Goal: Transaction & Acquisition: Purchase product/service

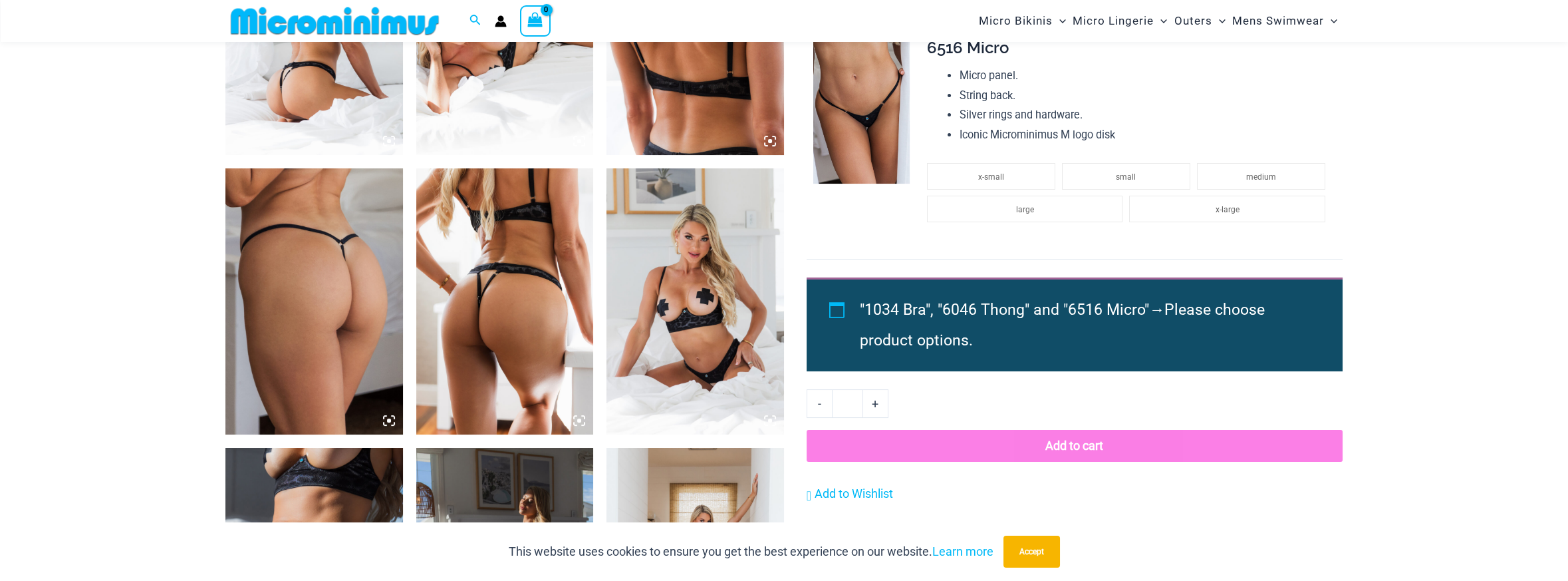
scroll to position [1119, 0]
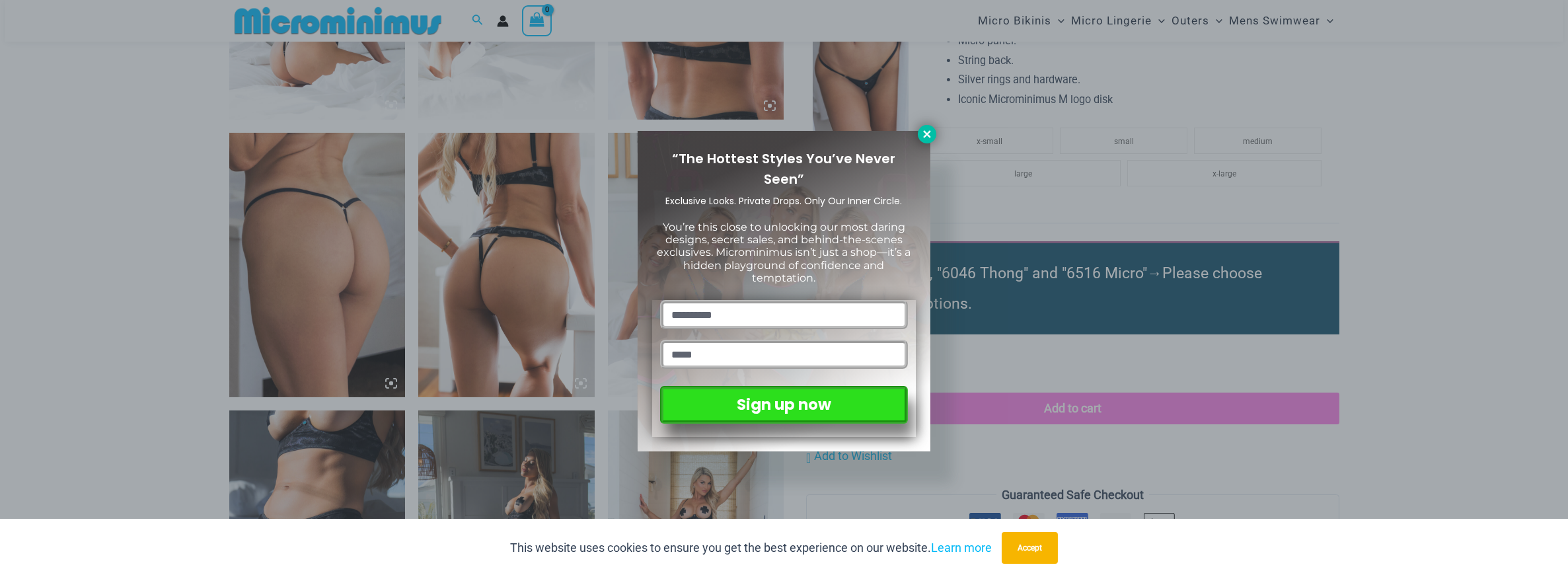
click at [923, 131] on icon at bounding box center [927, 135] width 12 height 12
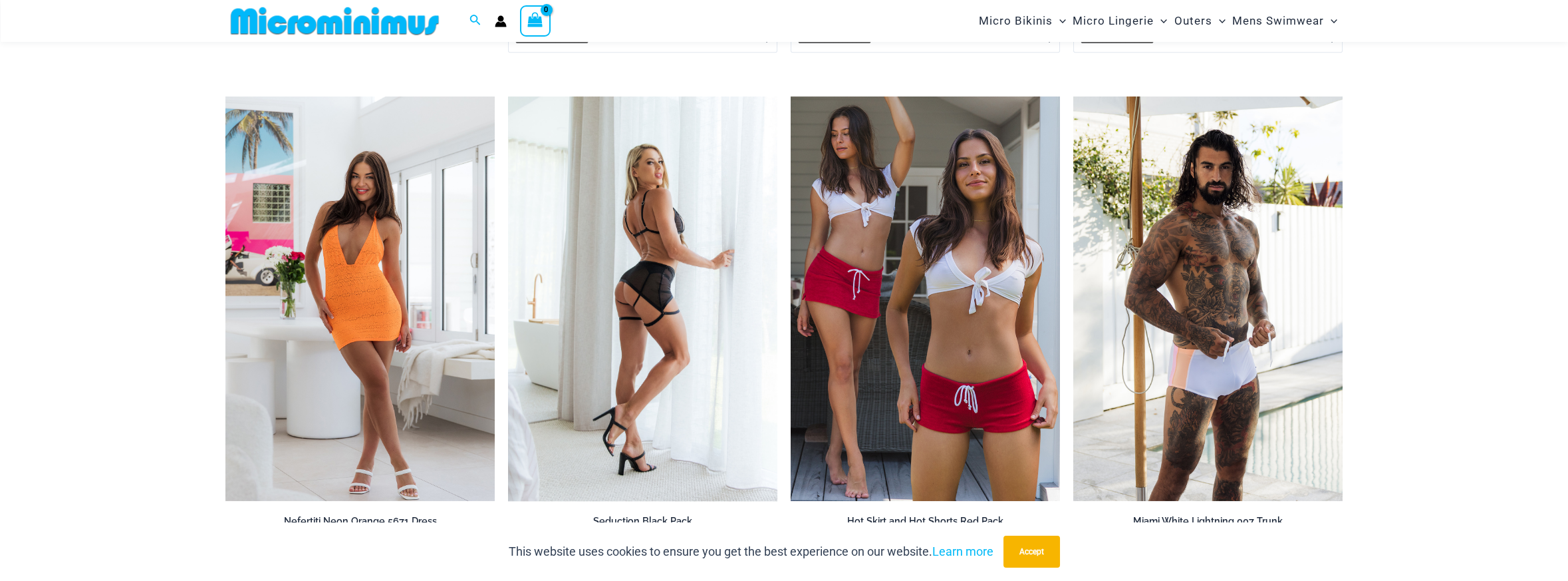
scroll to position [3915, 0]
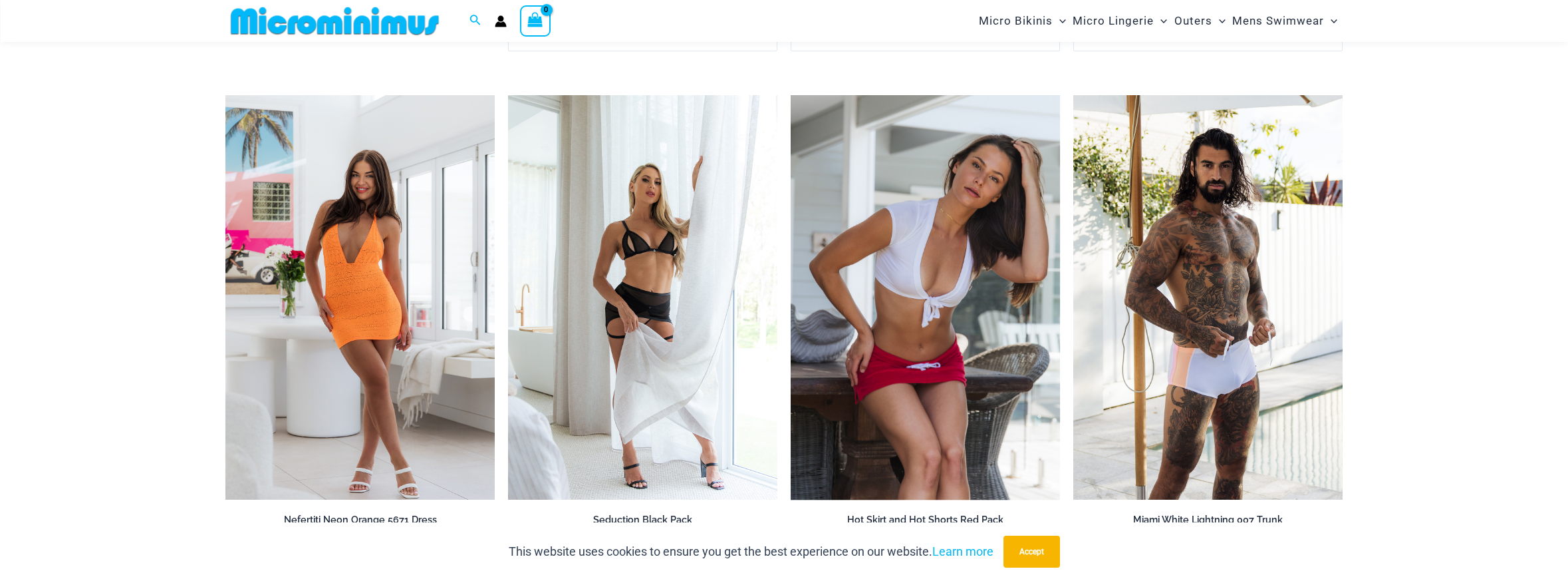
click at [968, 218] on img at bounding box center [925, 297] width 270 height 404
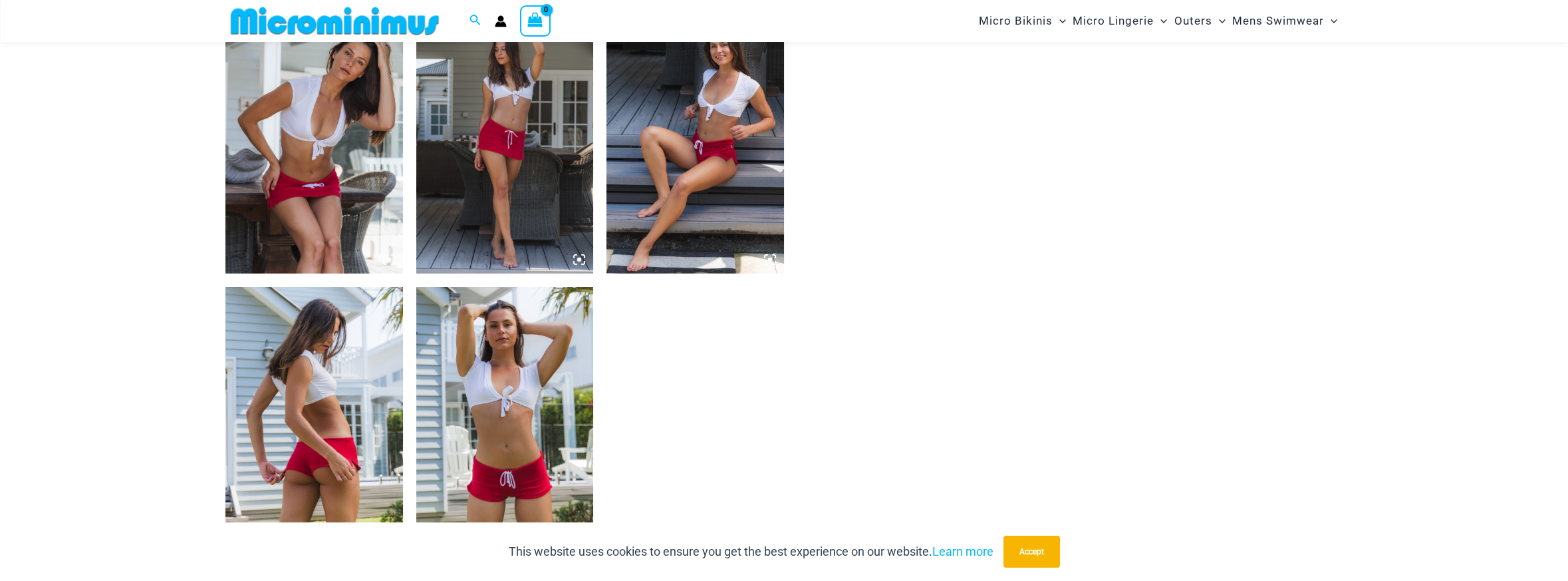
scroll to position [920, 0]
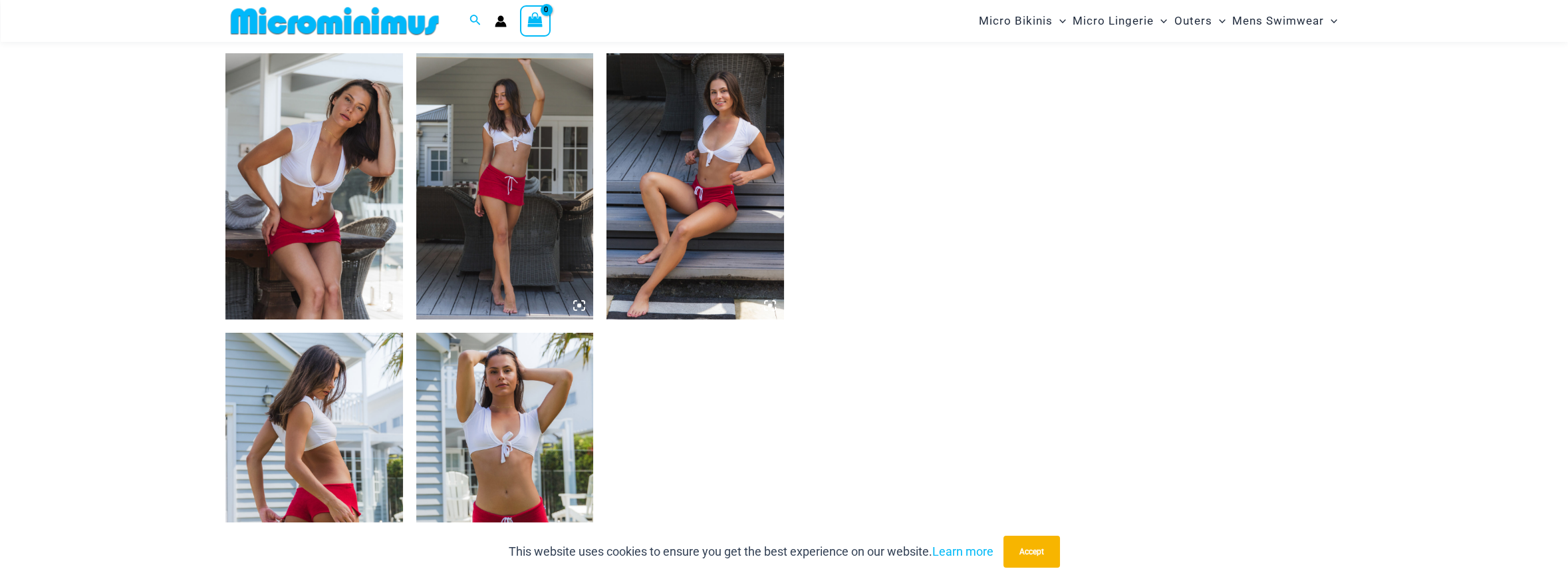
click at [685, 135] on img at bounding box center [695, 185] width 177 height 266
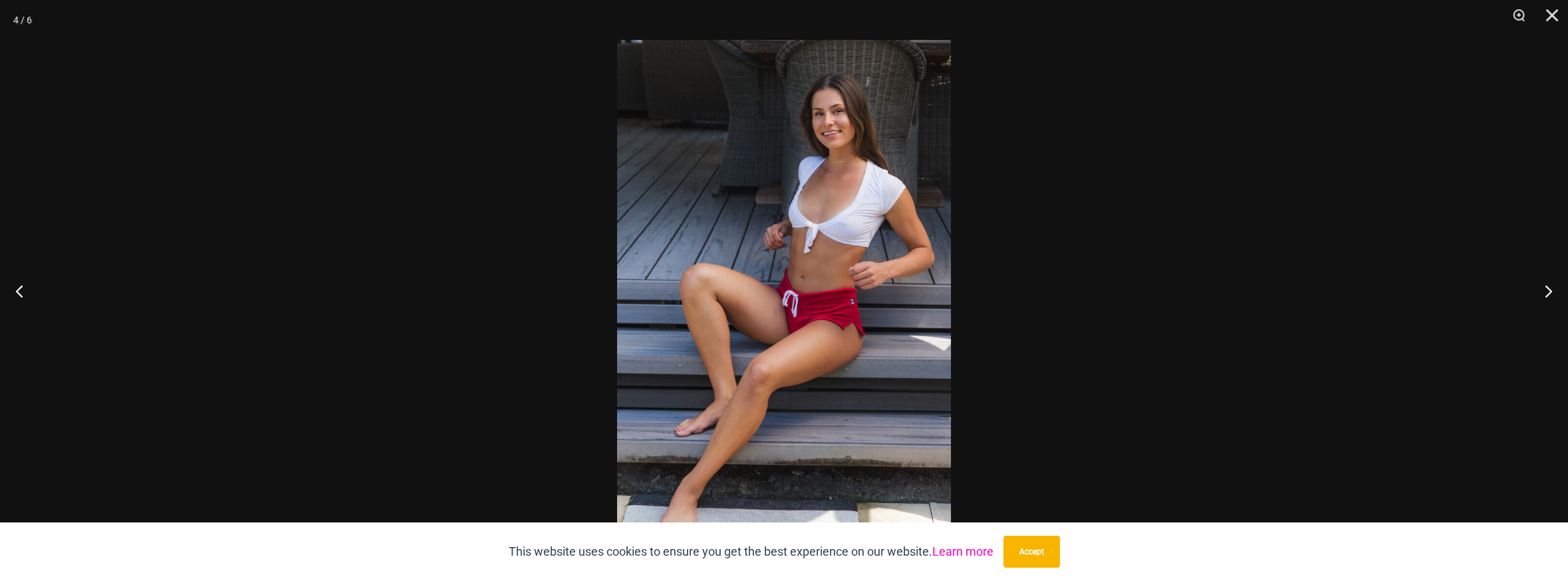
click at [984, 555] on link "Learn more" at bounding box center [963, 552] width 61 height 14
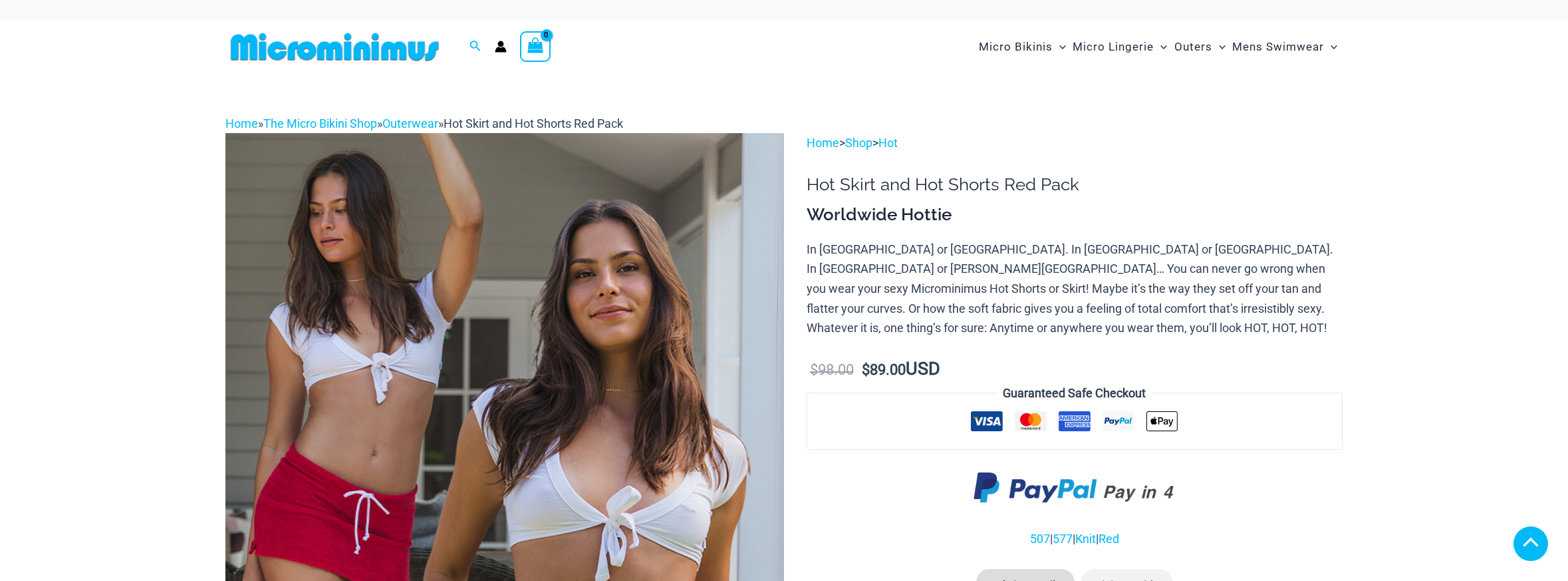
scroll to position [932, 0]
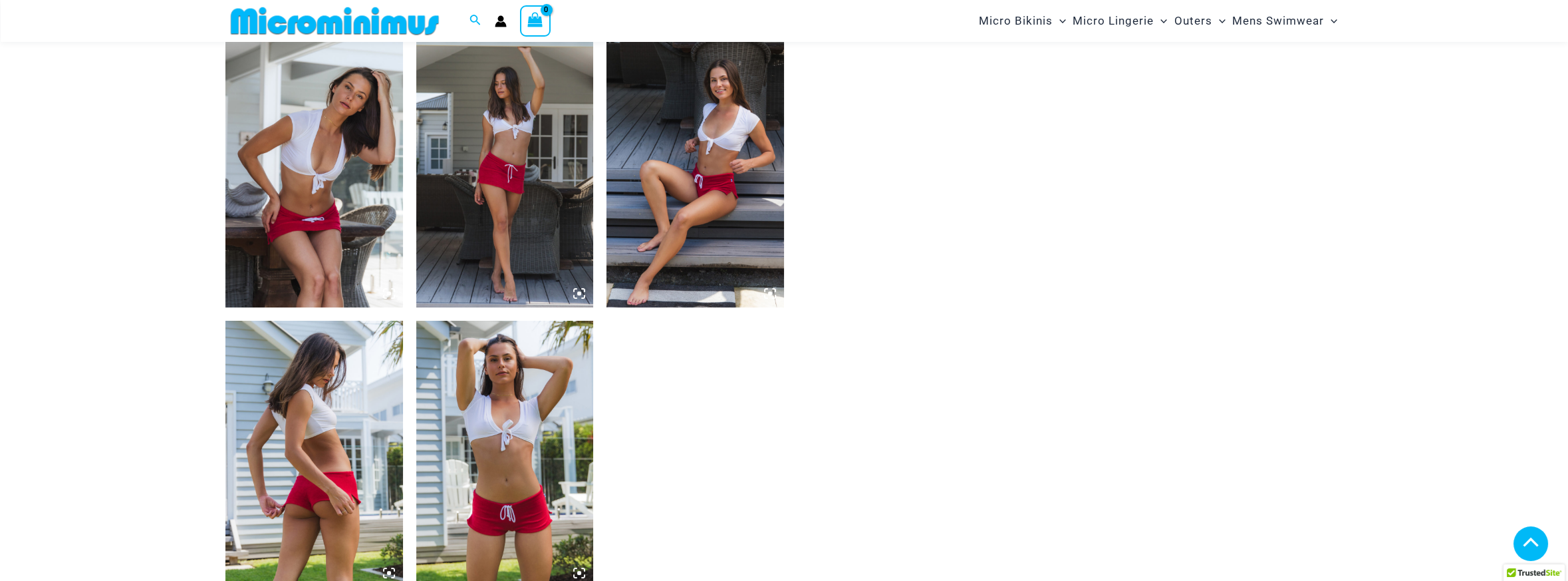
click at [513, 162] on img at bounding box center [505, 174] width 177 height 266
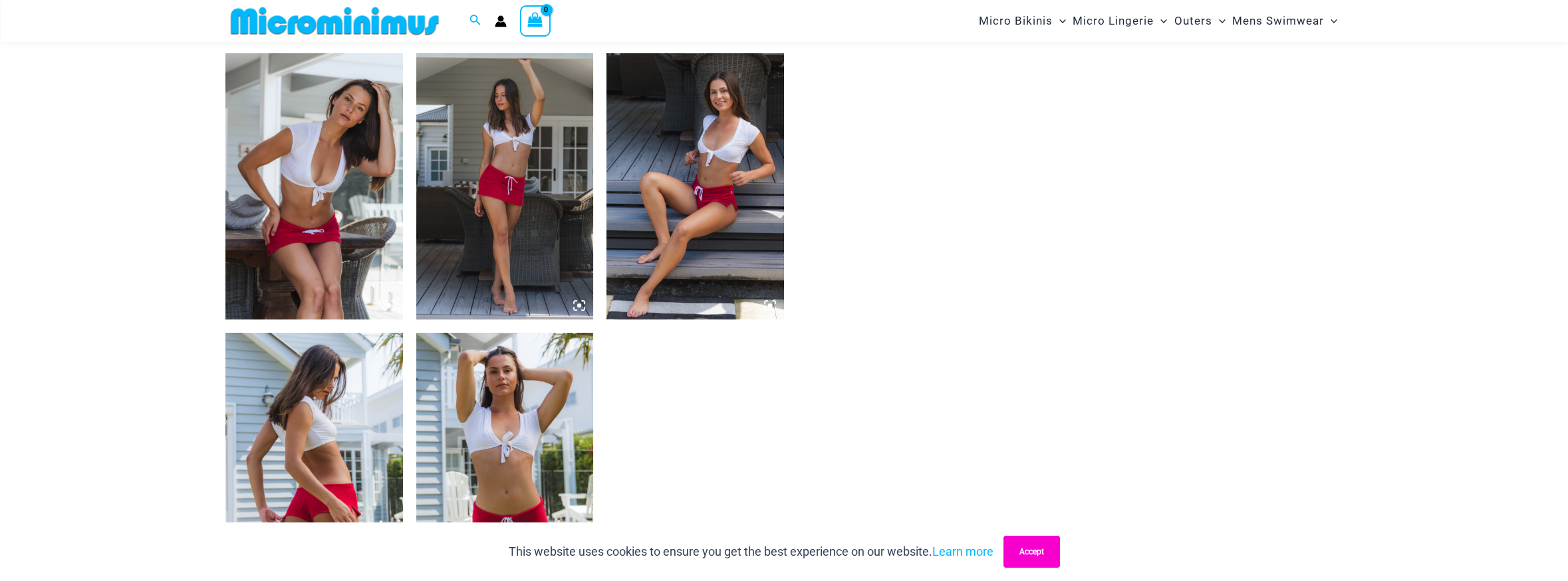
click at [1033, 555] on button "Accept" at bounding box center [1033, 552] width 57 height 32
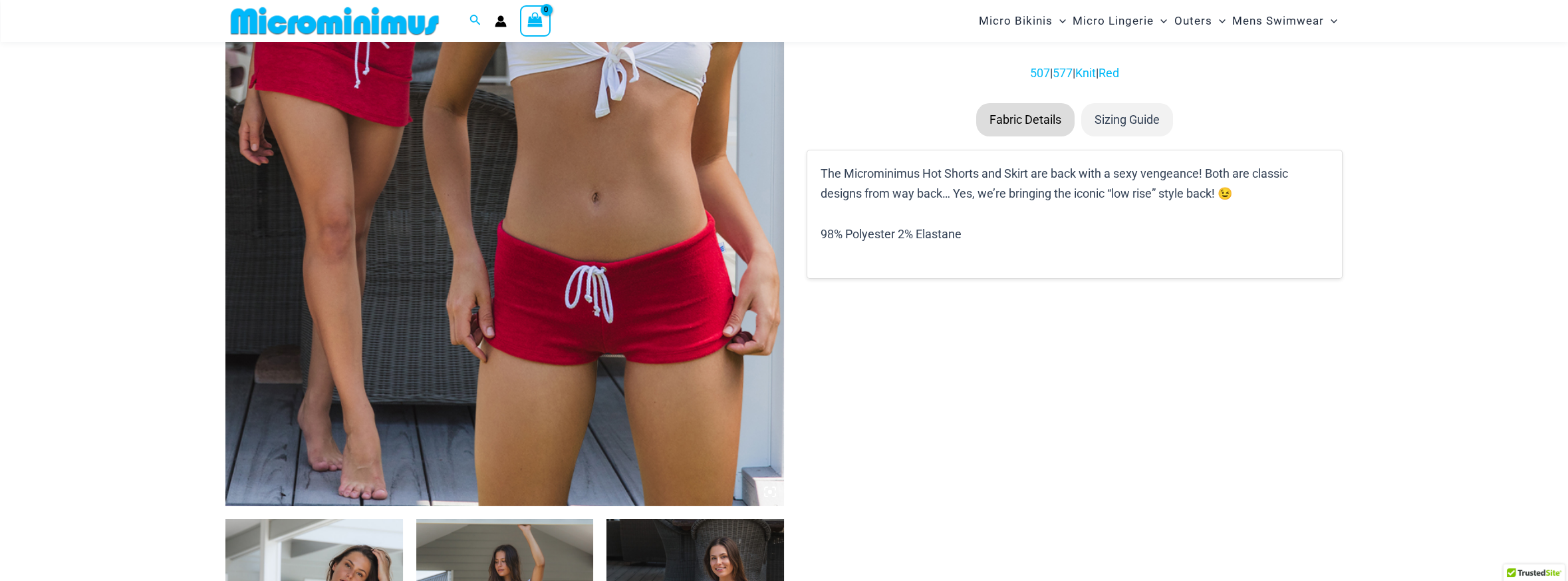
scroll to position [187, 0]
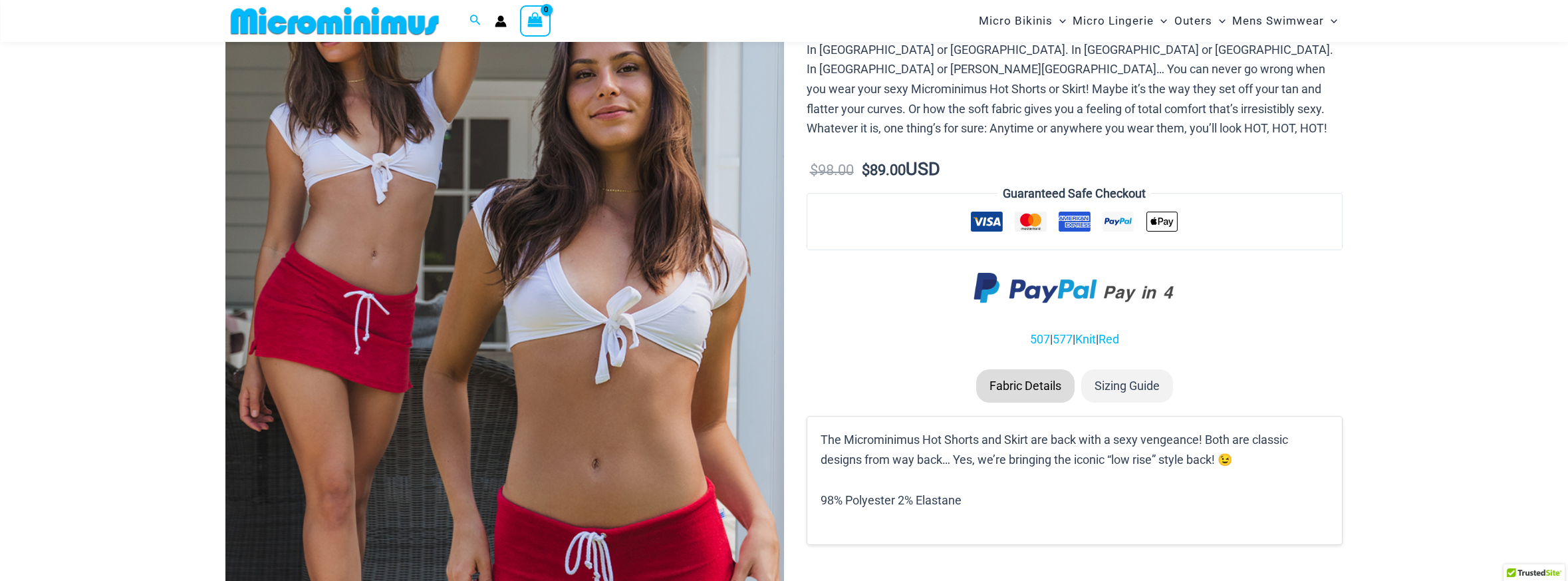
click at [603, 179] on img at bounding box center [505, 352] width 559 height 839
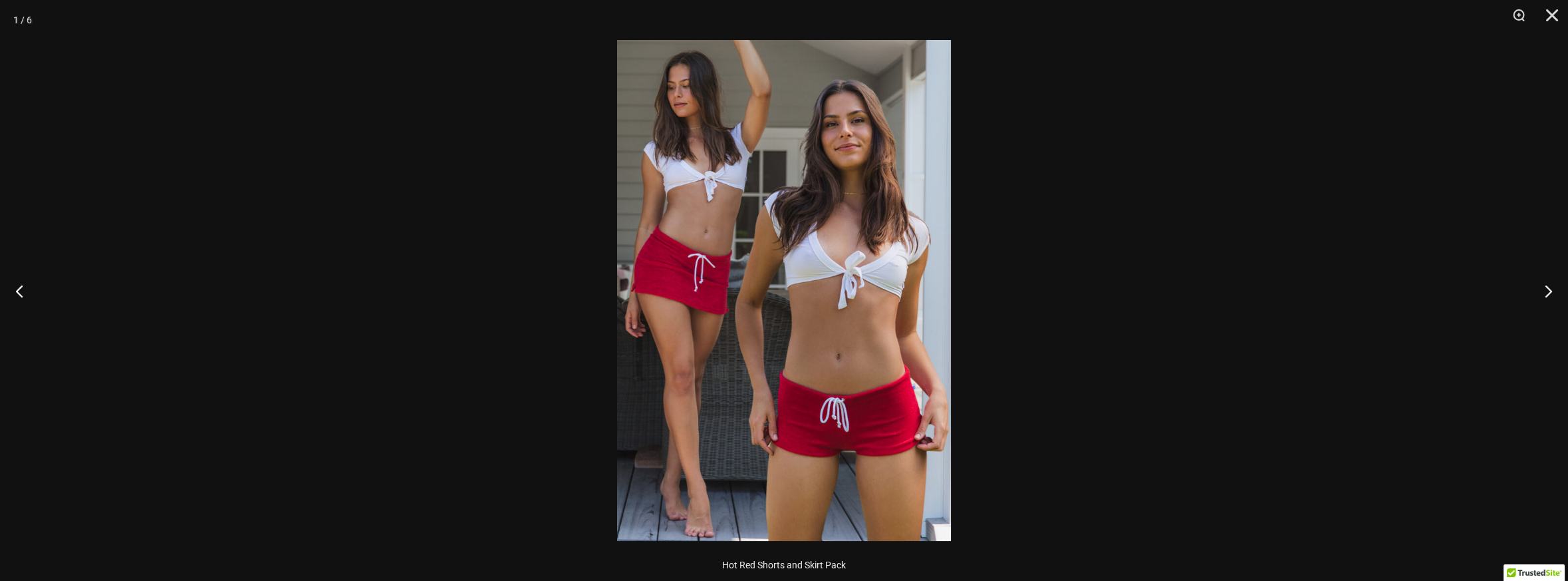
click at [799, 288] on img at bounding box center [784, 290] width 334 height 502
click at [900, 260] on img at bounding box center [784, 290] width 334 height 502
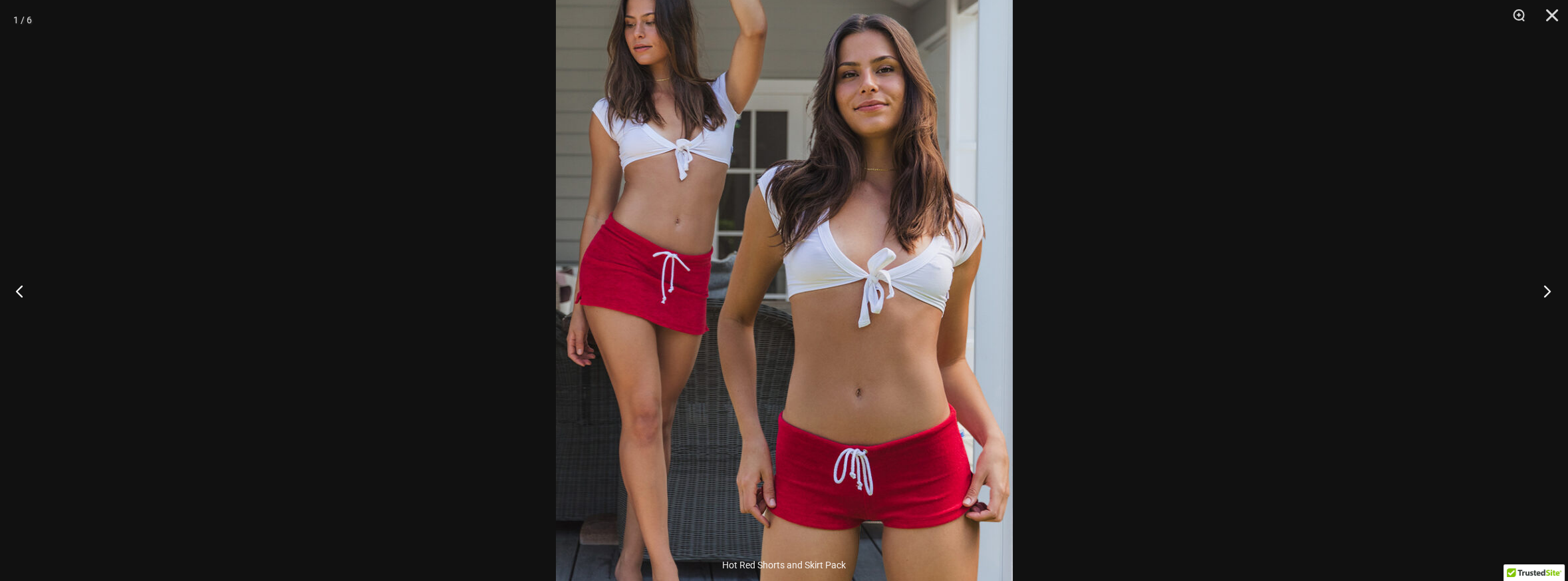
click at [1556, 285] on button "Next" at bounding box center [1543, 291] width 50 height 67
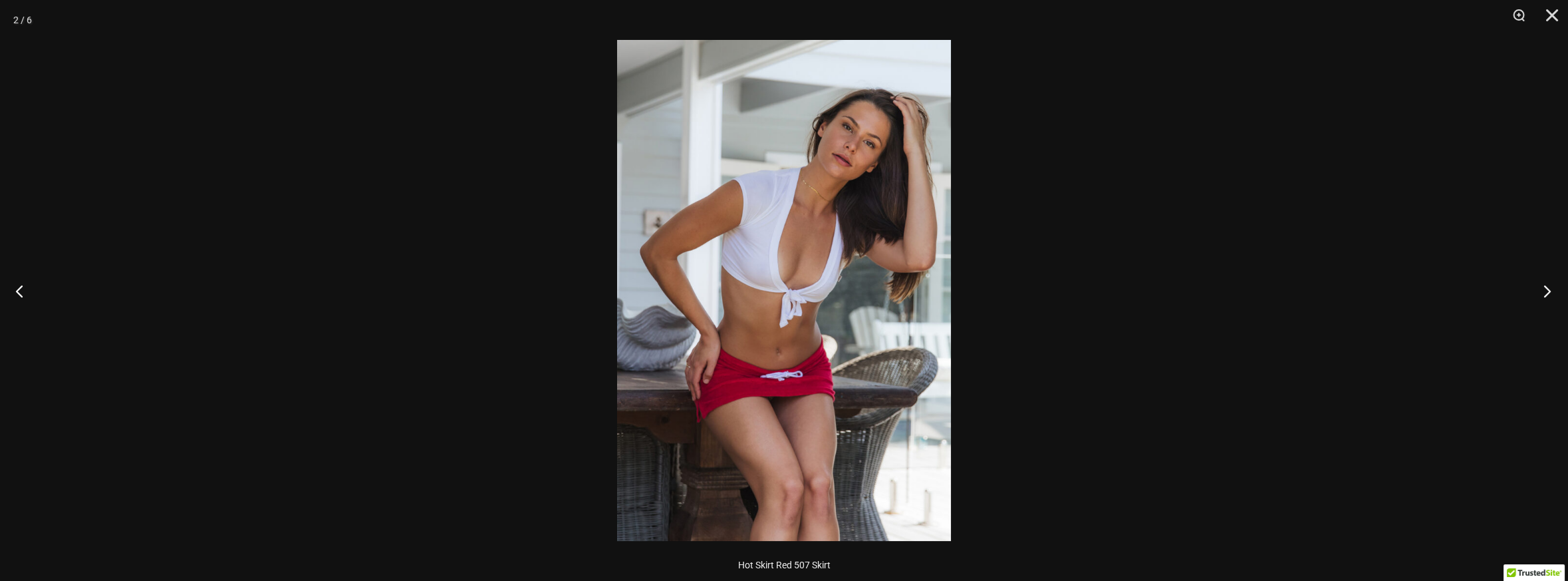
click at [1549, 287] on button "Next" at bounding box center [1543, 291] width 50 height 67
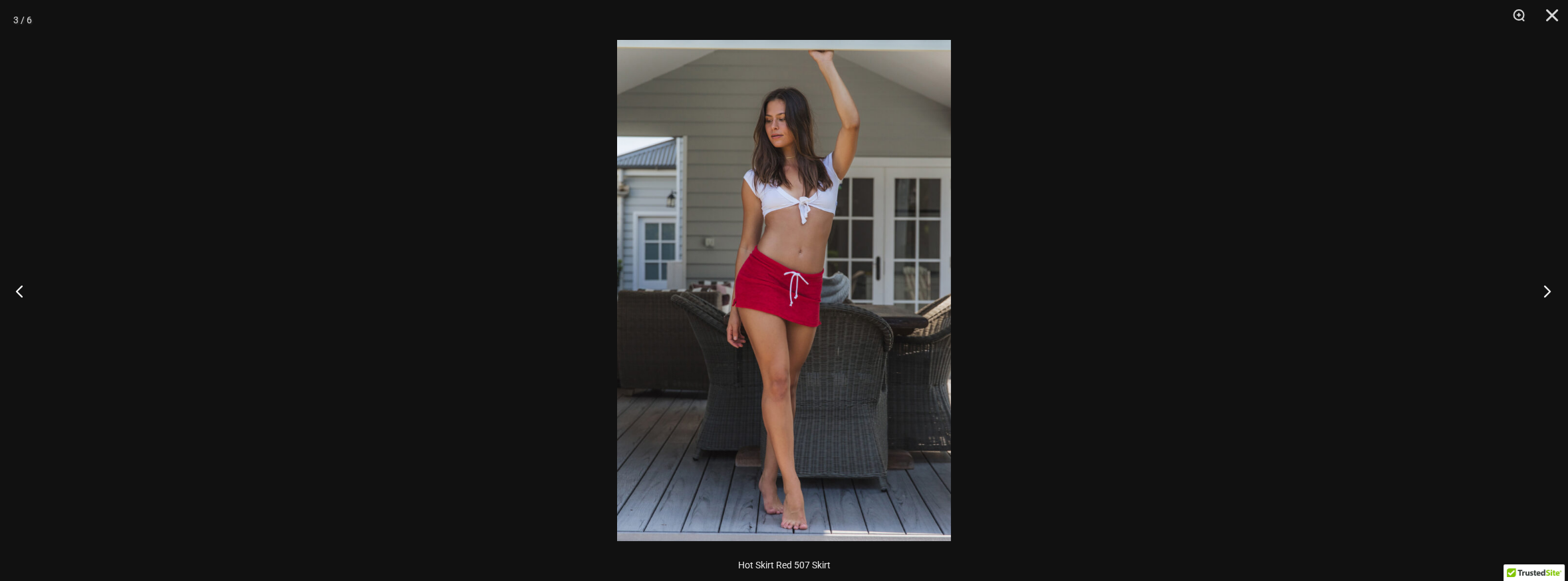
click at [1547, 284] on button "Next" at bounding box center [1543, 291] width 50 height 67
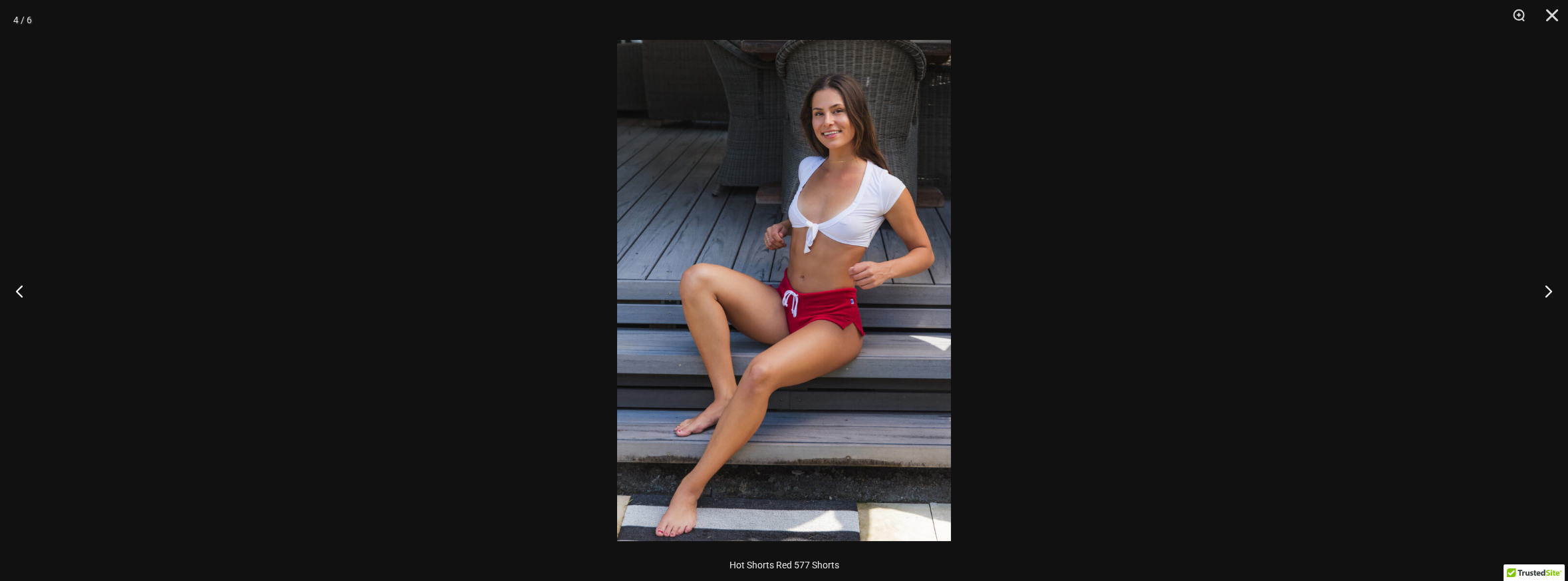
click at [679, 525] on img at bounding box center [784, 290] width 334 height 502
click at [683, 522] on img at bounding box center [784, 290] width 334 height 502
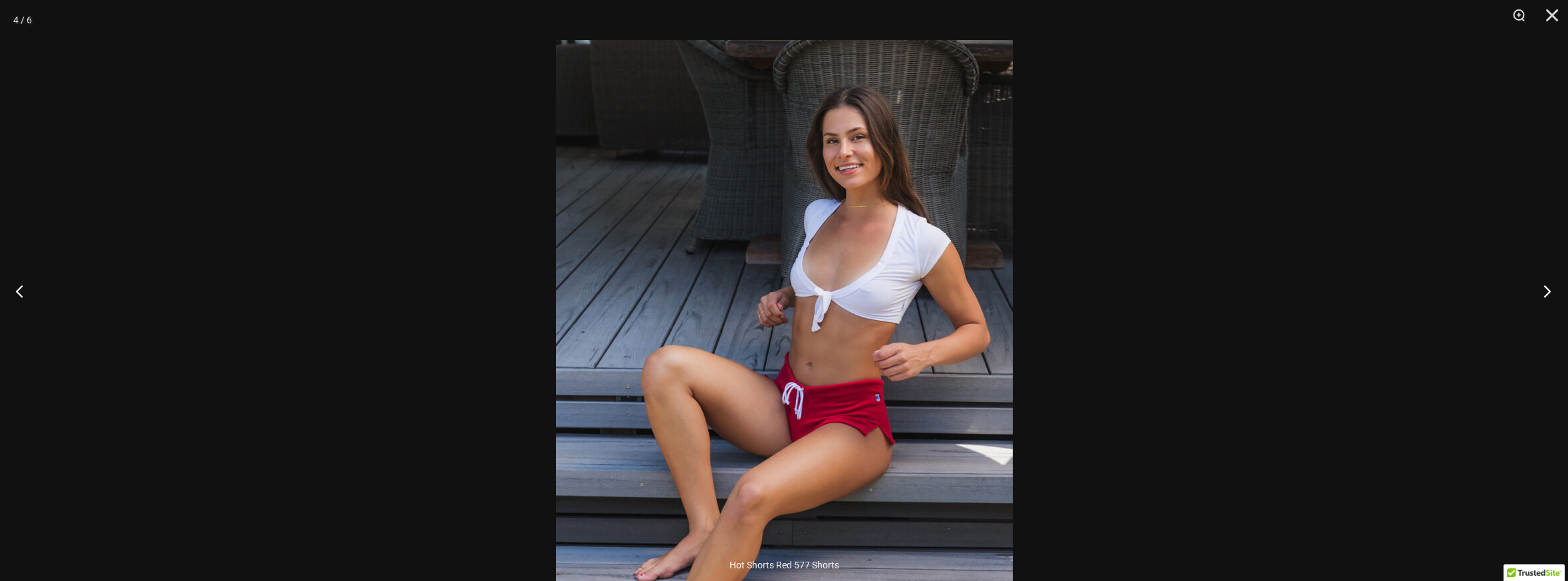
click at [1543, 294] on button "Next" at bounding box center [1543, 291] width 50 height 67
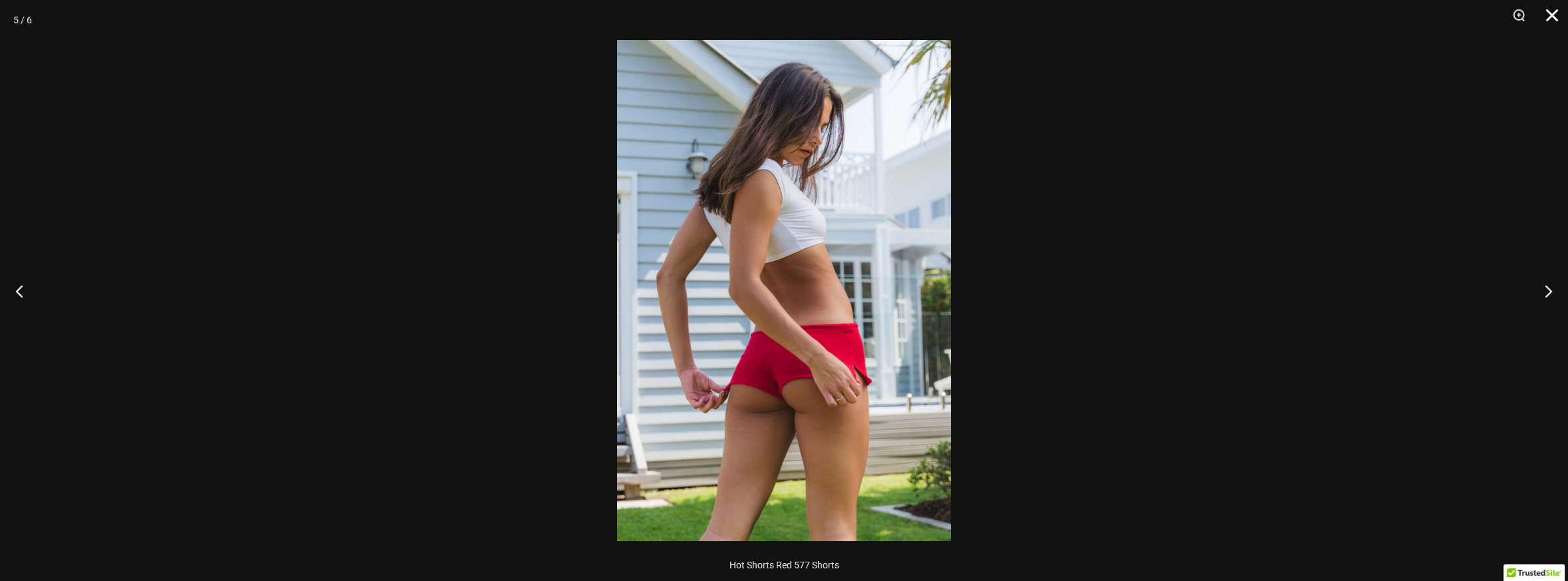
click at [1556, 20] on button "Close" at bounding box center [1547, 20] width 33 height 40
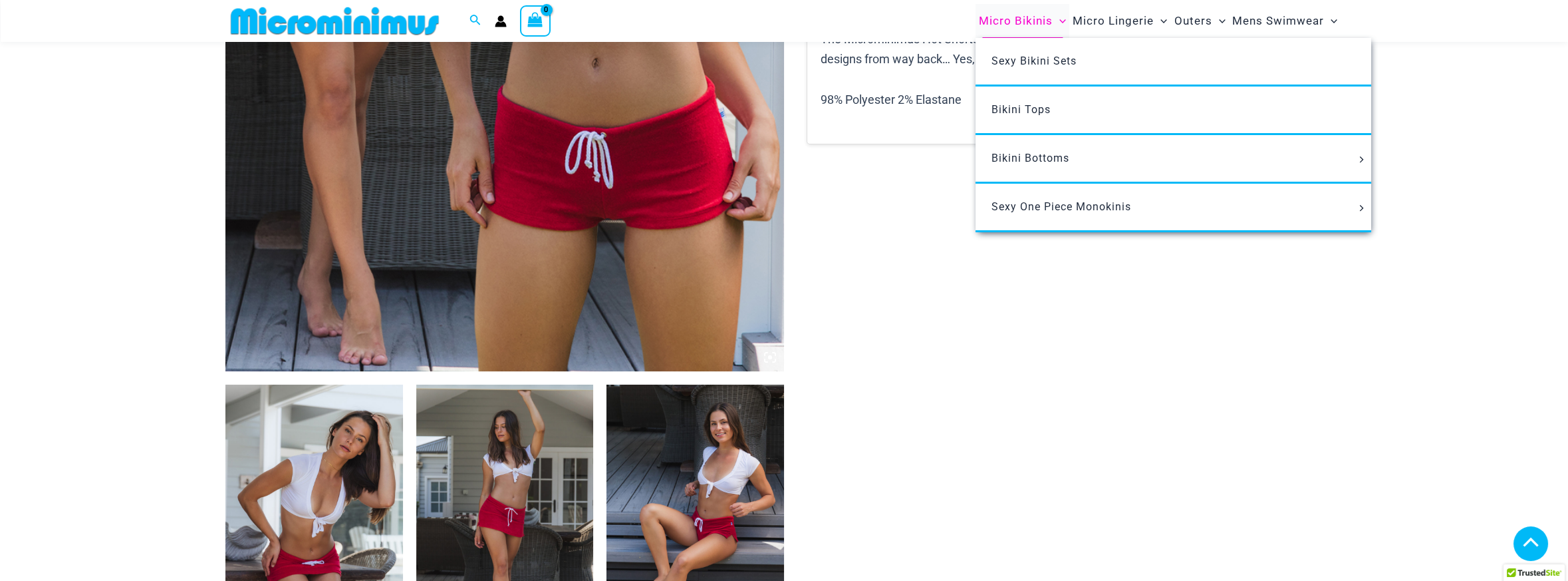
scroll to position [587, 0]
